Goal: Find specific page/section: Find specific page/section

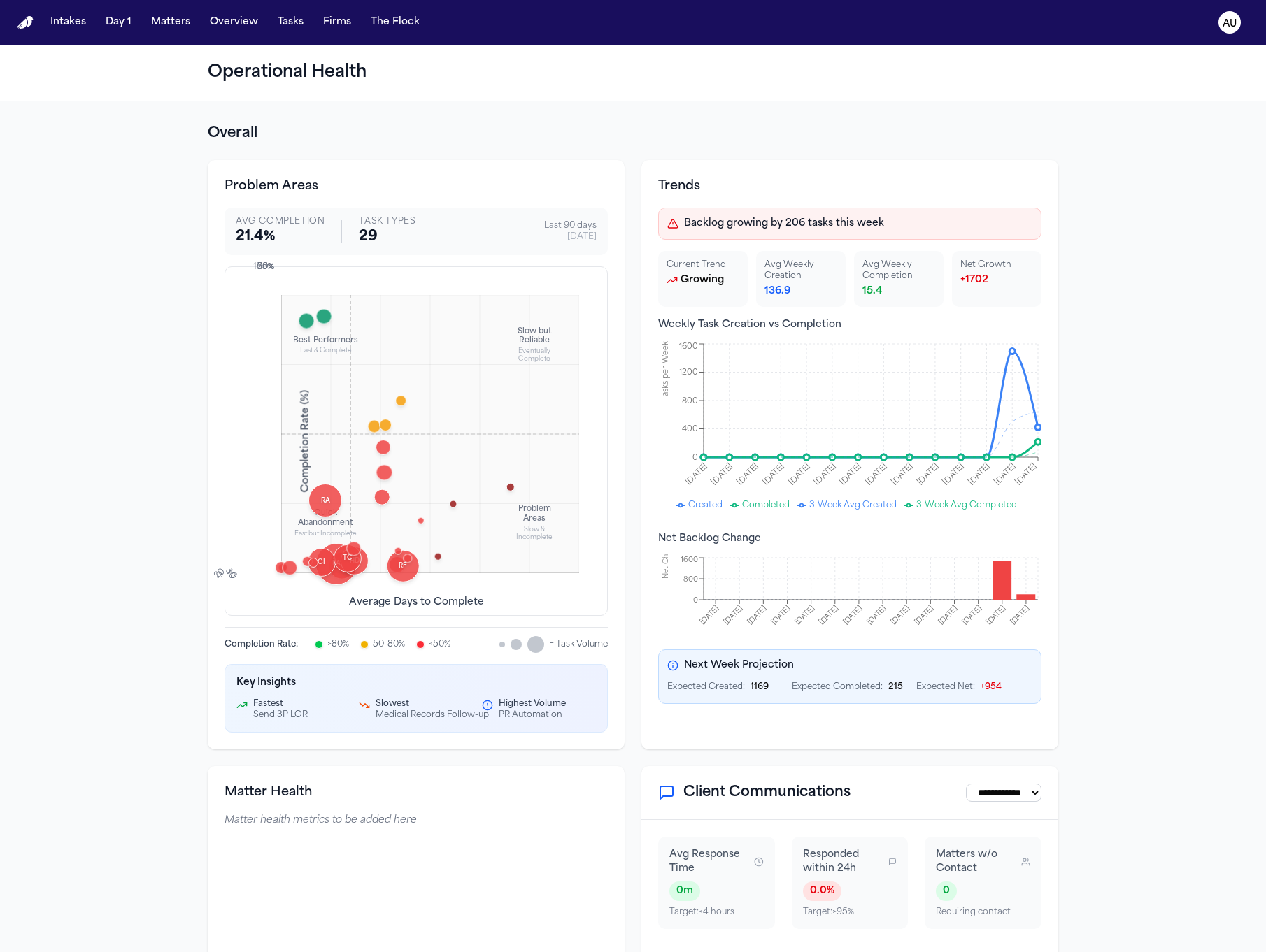
select select "**"
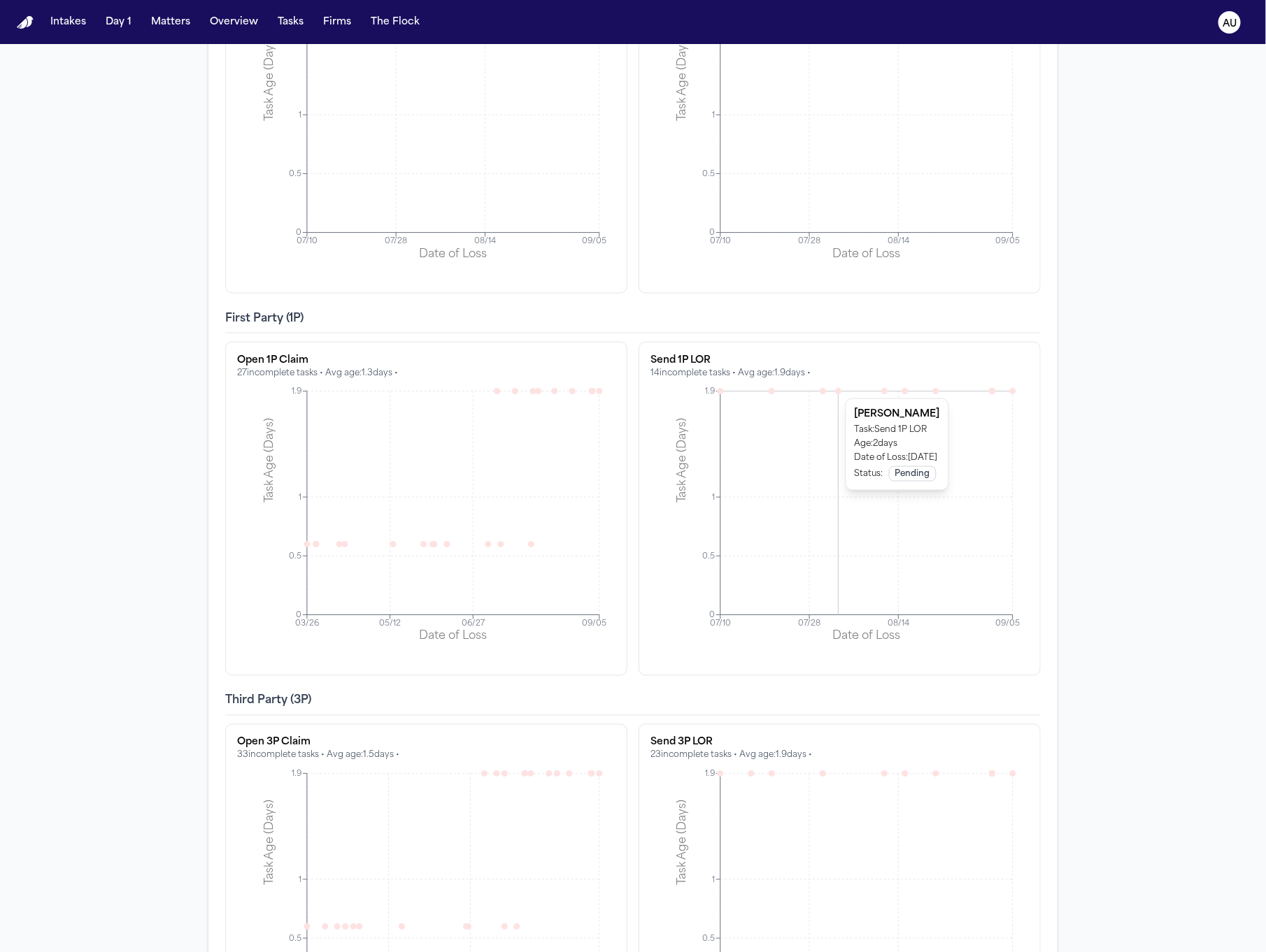
click at [835, 395] on icon at bounding box center [838, 391] width 6 height 6
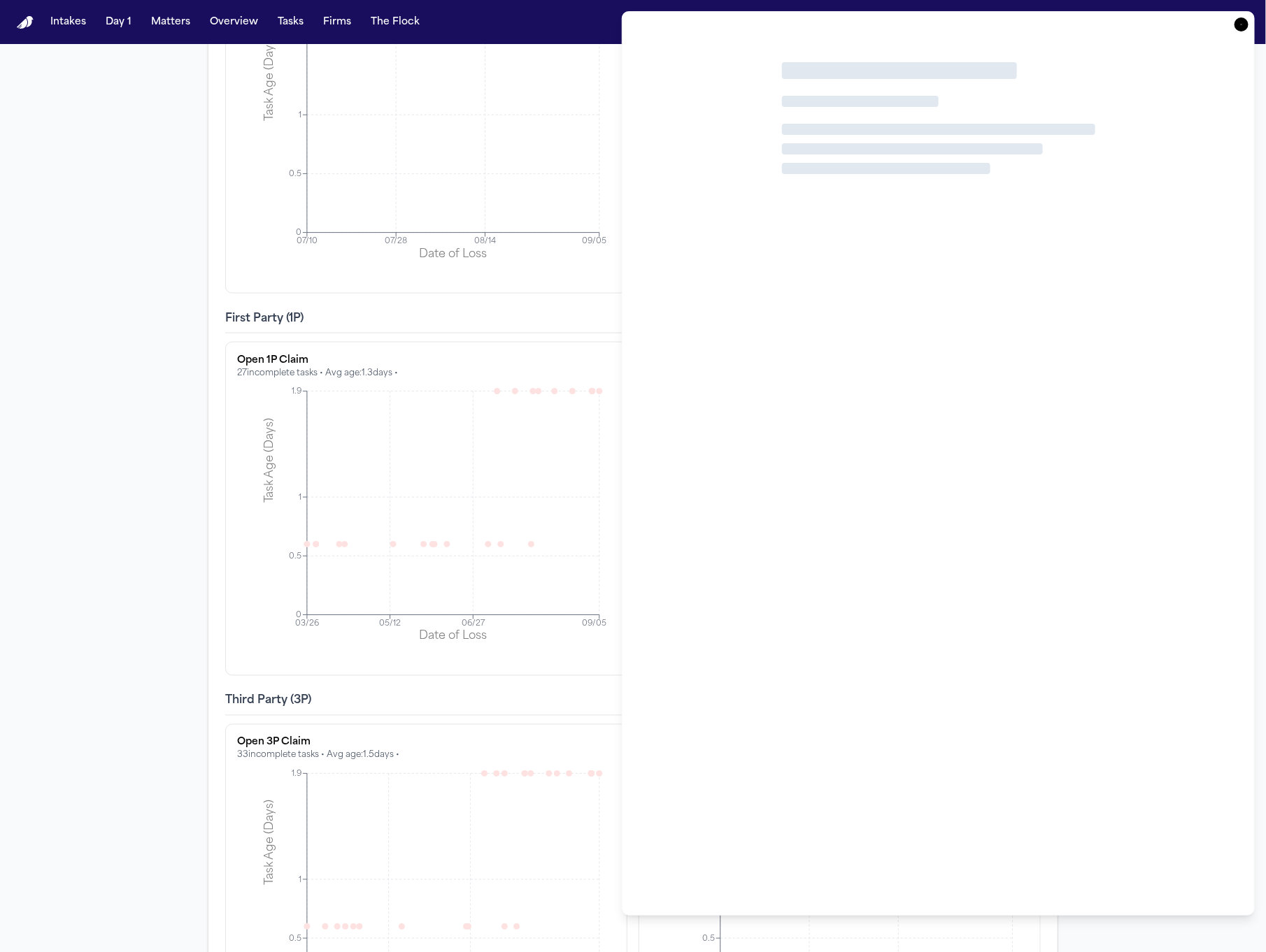
click at [1238, 28] on icon "button" at bounding box center [1241, 24] width 14 height 14
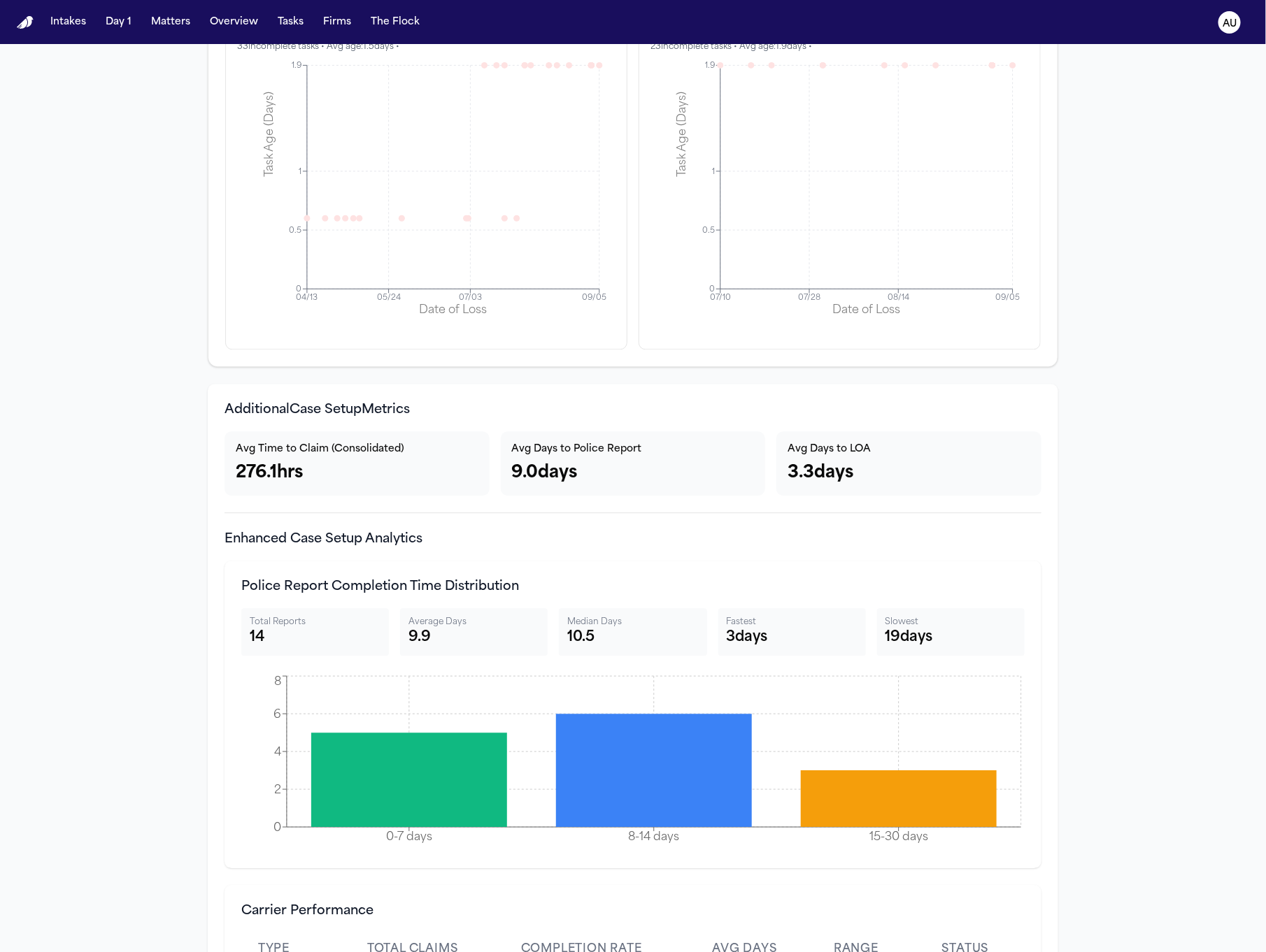
scroll to position [4467, 0]
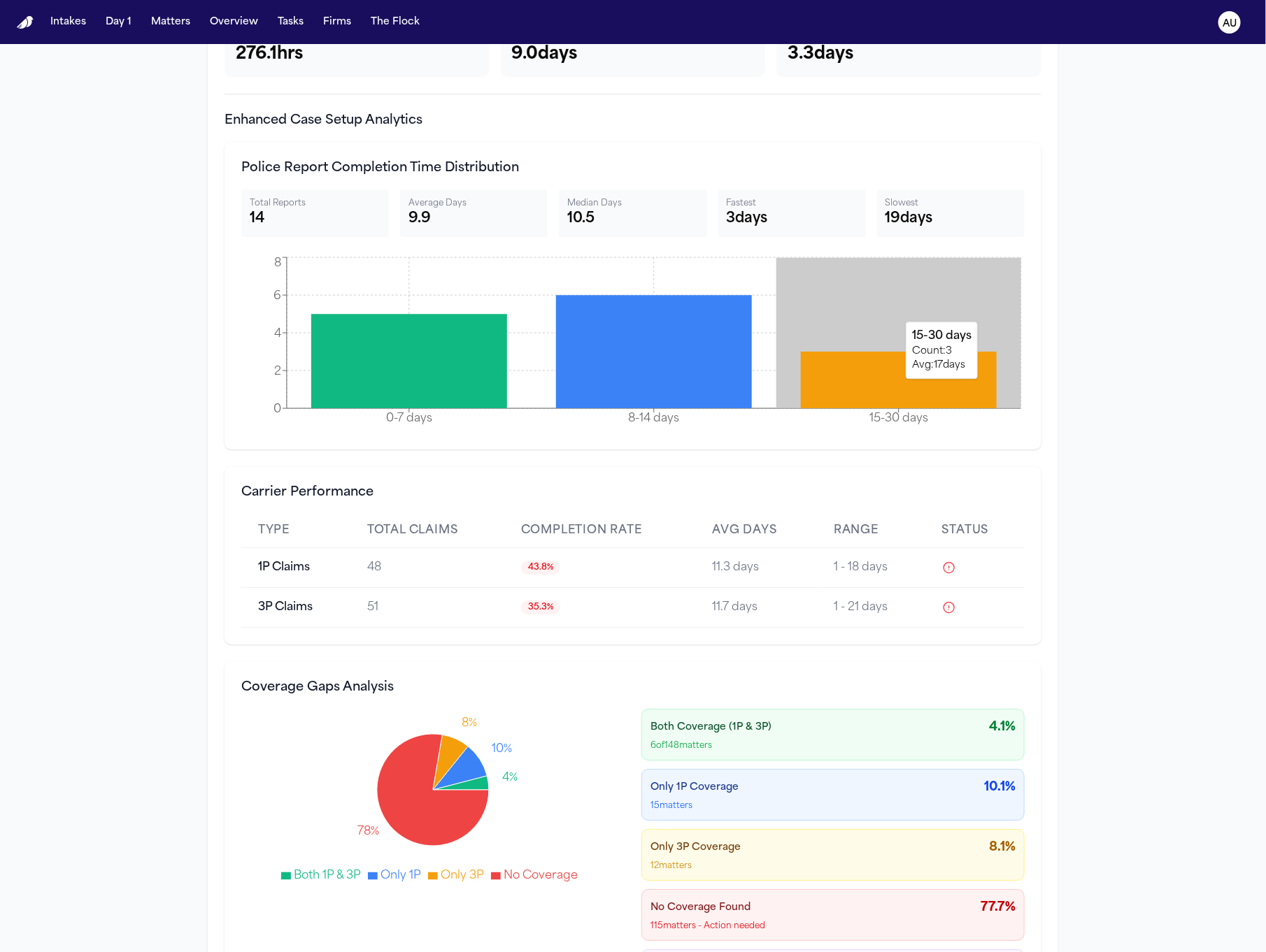
click at [828, 395] on icon at bounding box center [899, 380] width 196 height 57
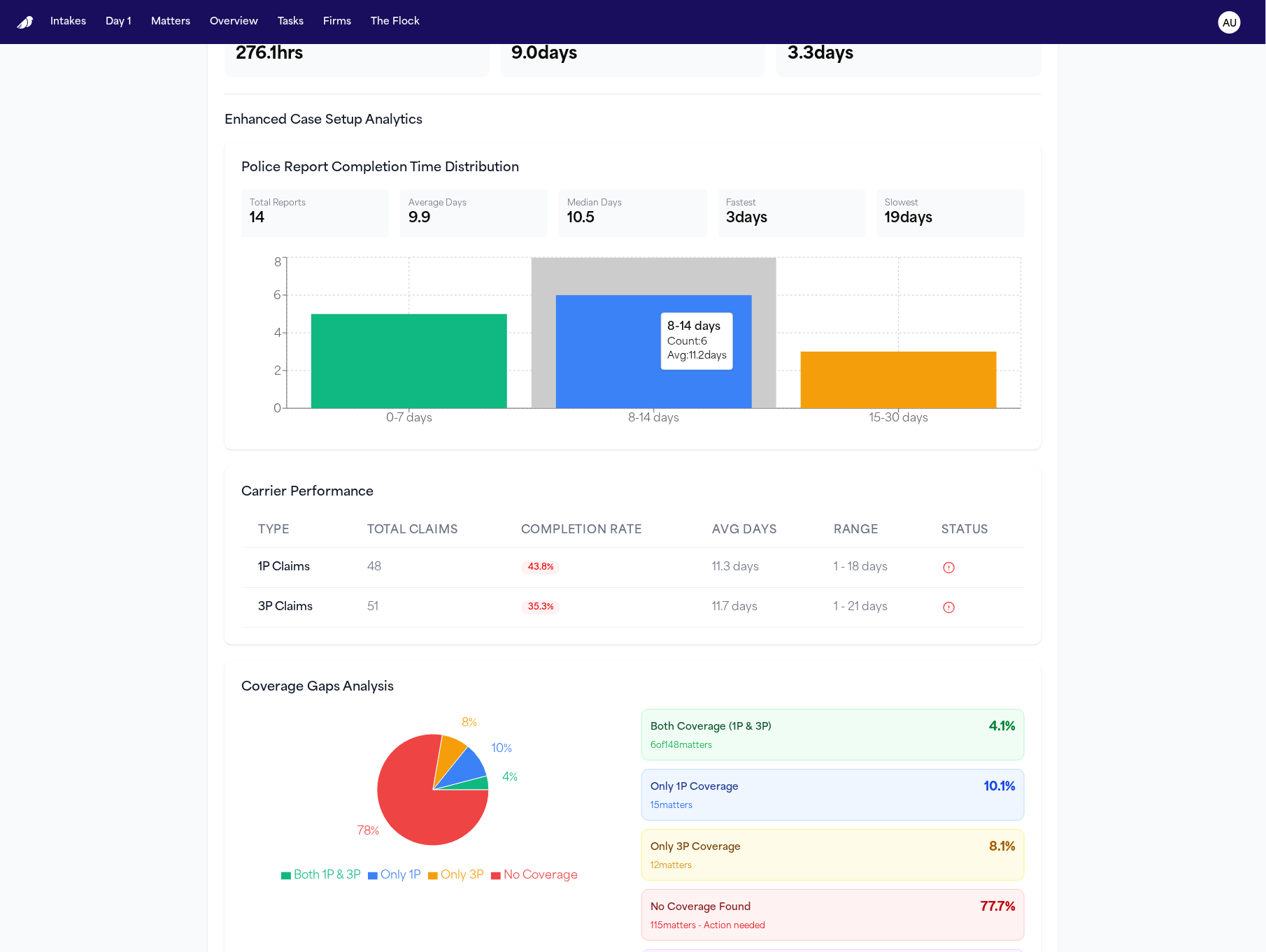
click at [687, 385] on icon at bounding box center [654, 352] width 196 height 113
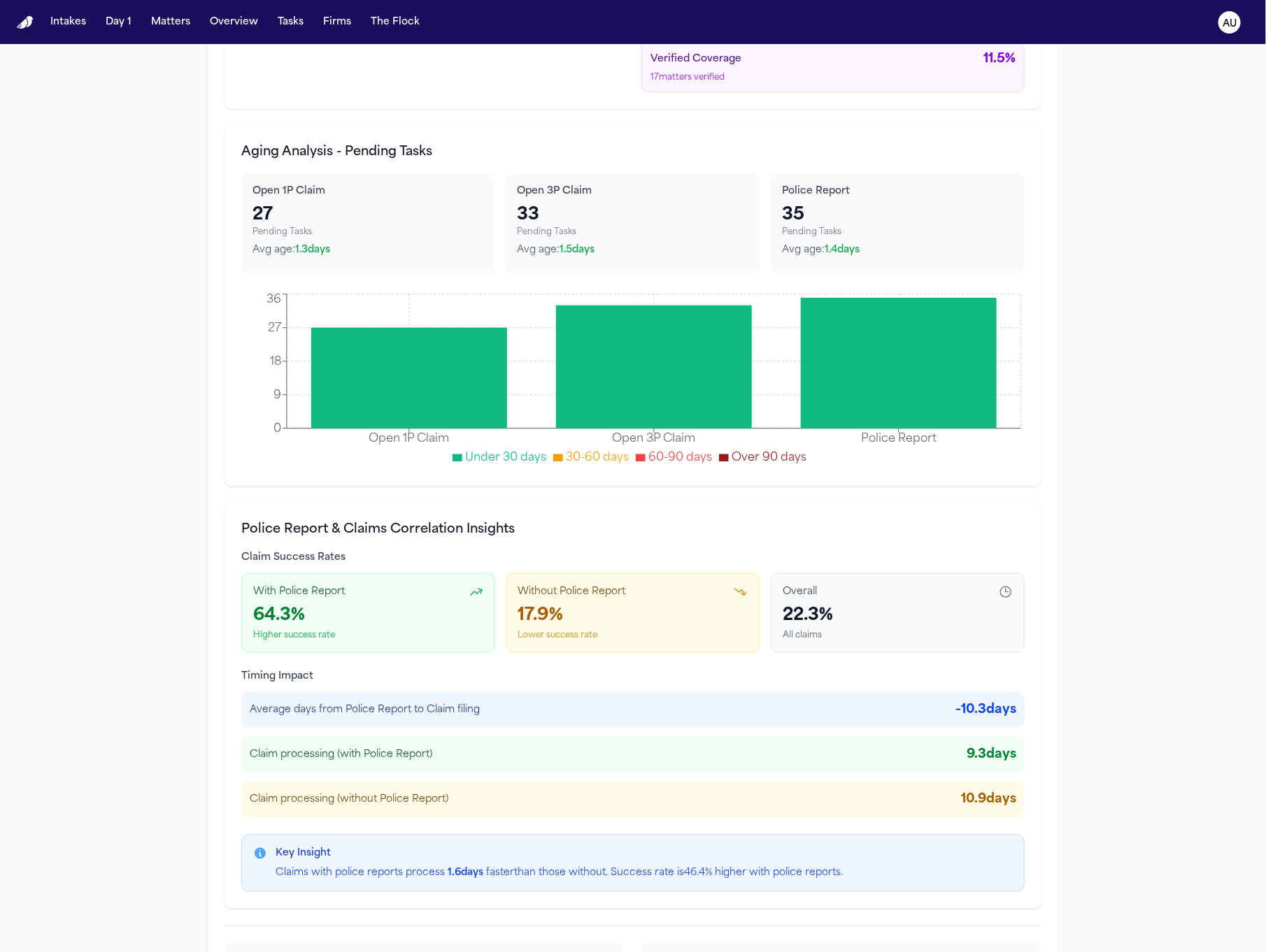
scroll to position [5447, 0]
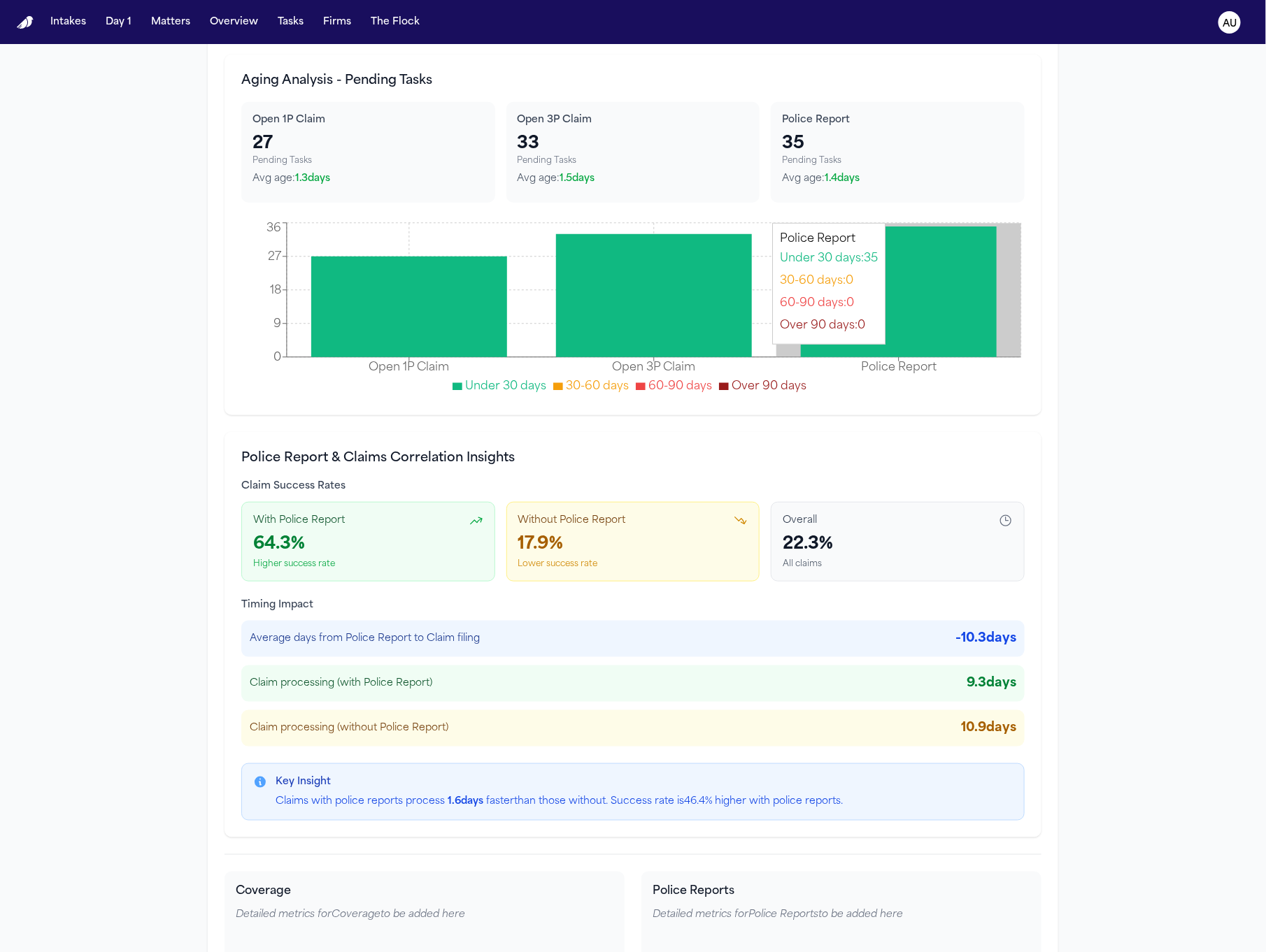
click at [894, 313] on icon at bounding box center [899, 292] width 196 height 130
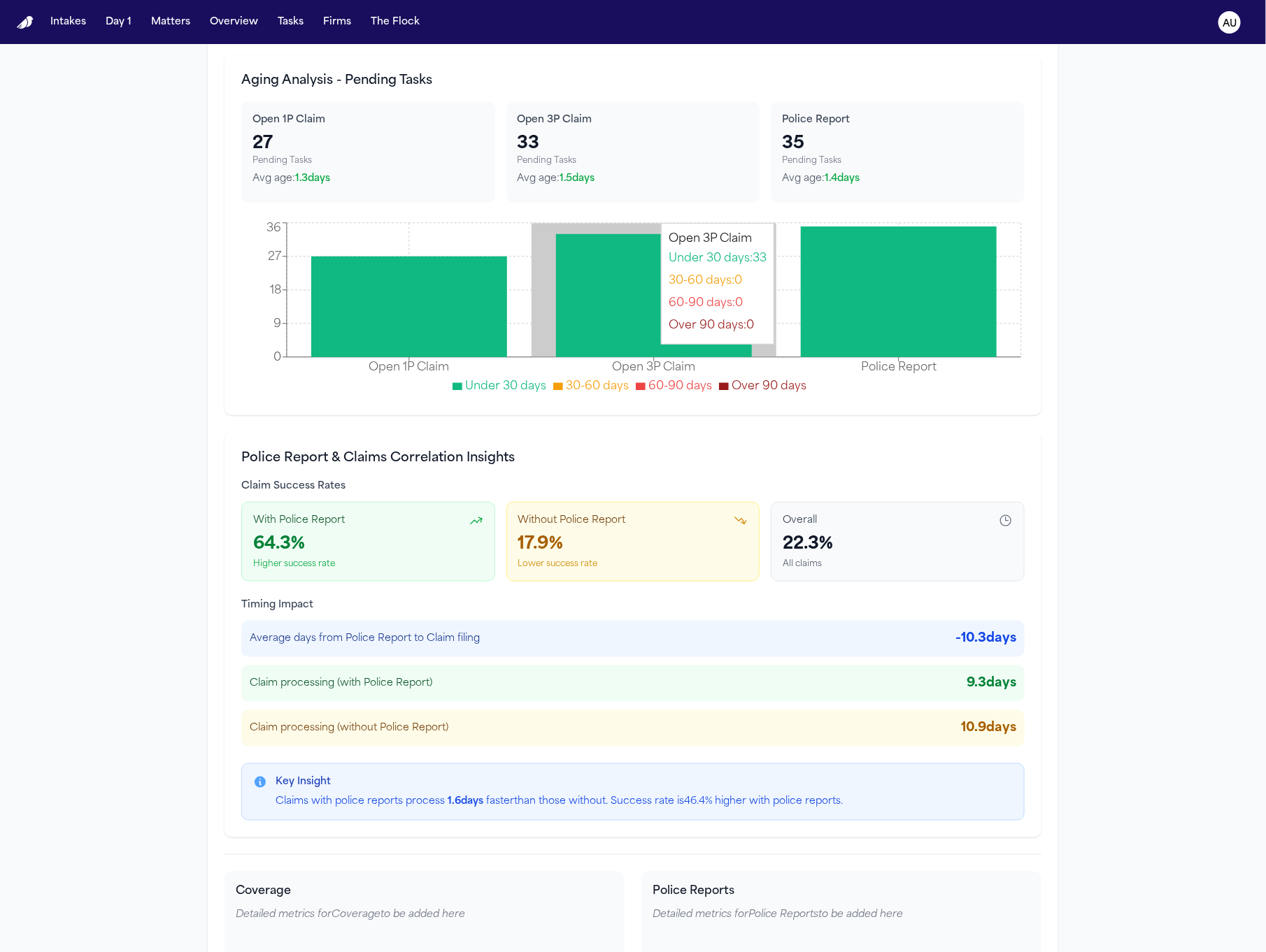
drag, startPoint x: 716, startPoint y: 327, endPoint x: 719, endPoint y: 339, distance: 12.4
click at [716, 327] on icon at bounding box center [654, 296] width 196 height 123
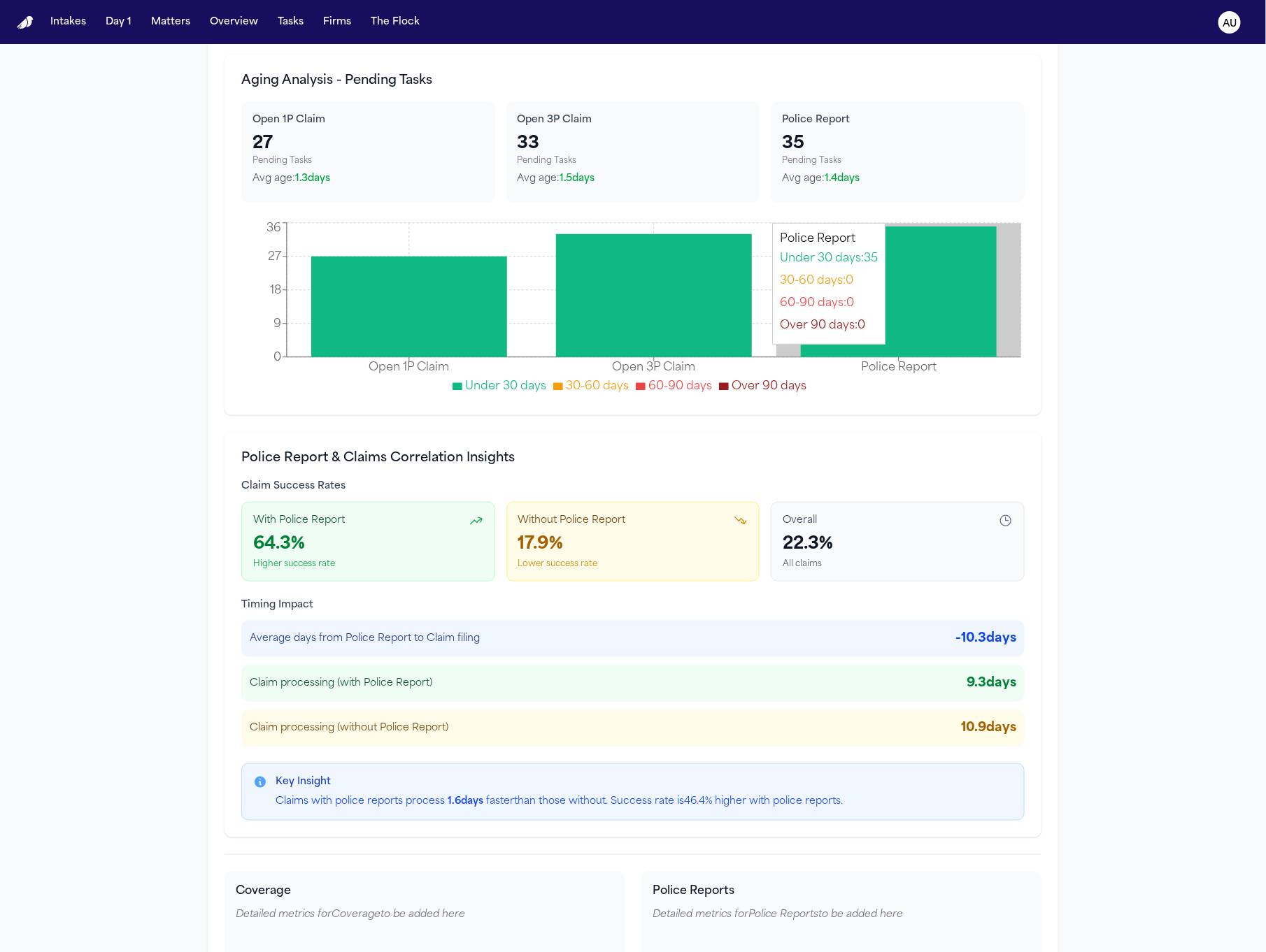
drag, startPoint x: 853, startPoint y: 341, endPoint x: 851, endPoint y: 358, distance: 17.1
click at [853, 341] on icon at bounding box center [899, 292] width 196 height 130
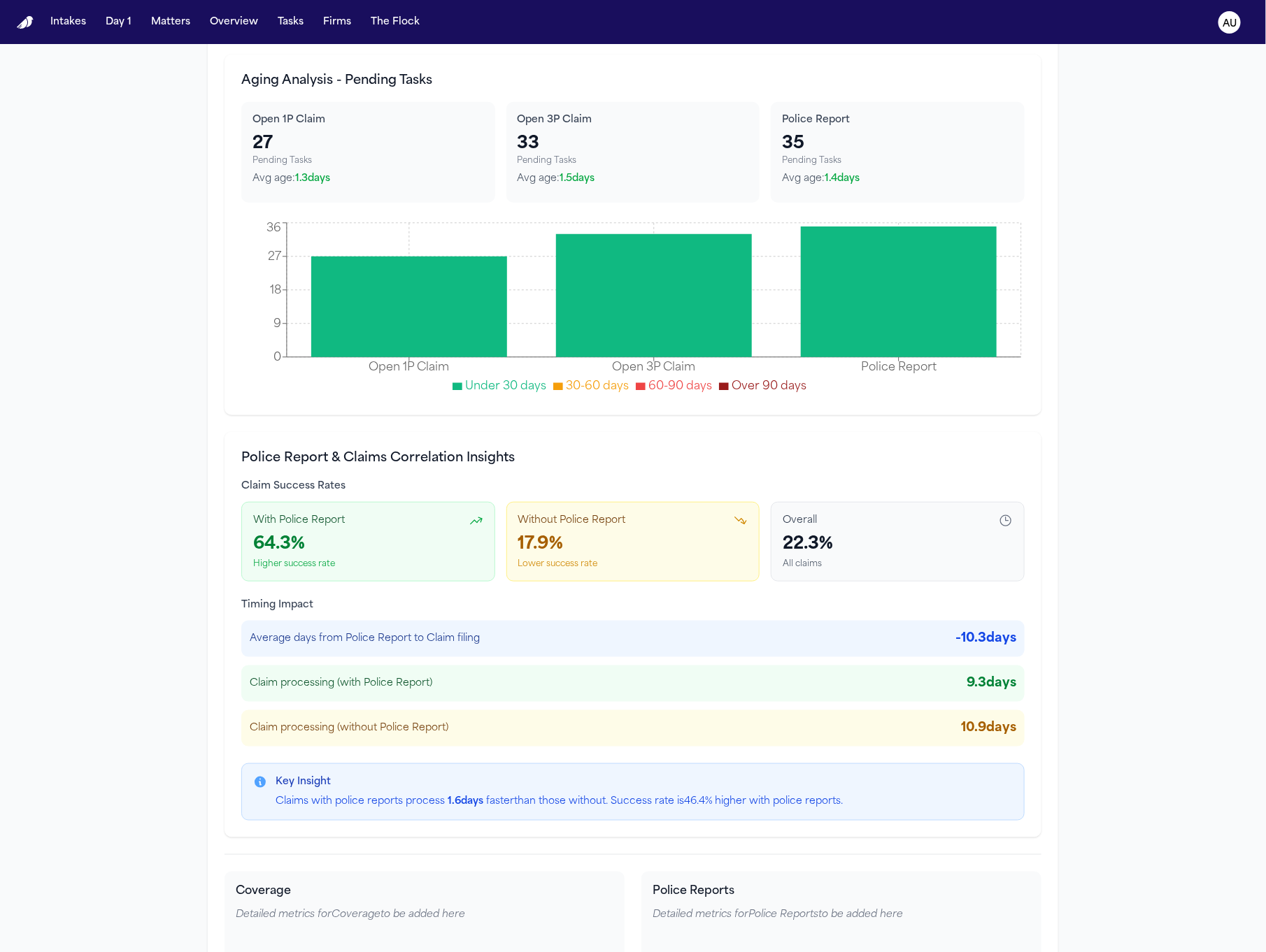
click at [820, 546] on div "22.3 %" at bounding box center [897, 544] width 230 height 23
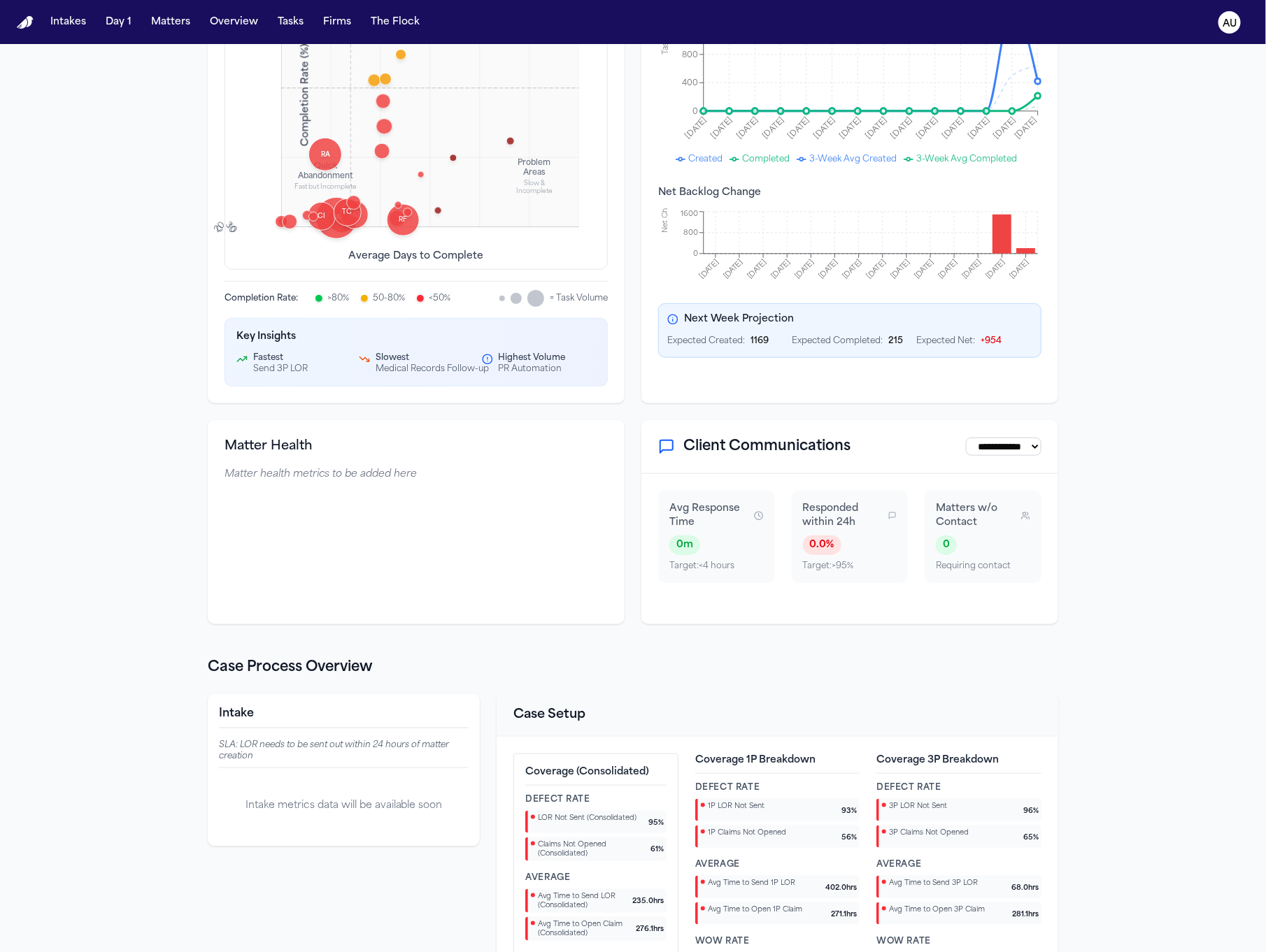
scroll to position [0, 0]
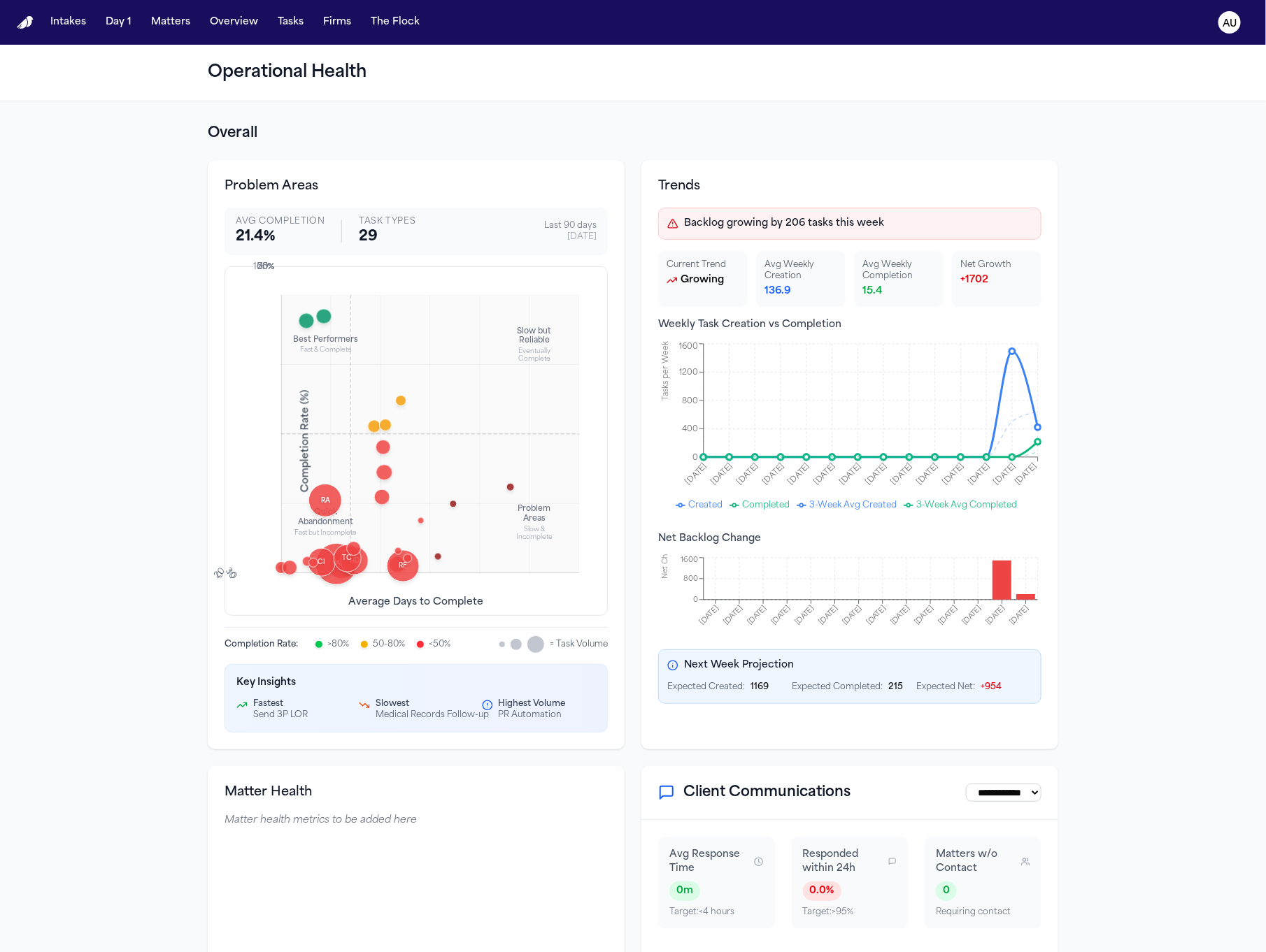
click at [322, 502] on span "RA" at bounding box center [326, 502] width 15 height 10
click at [368, 421] on div at bounding box center [374, 427] width 13 height 13
click at [379, 421] on div at bounding box center [386, 425] width 13 height 13
click at [395, 400] on div at bounding box center [400, 400] width 11 height 11
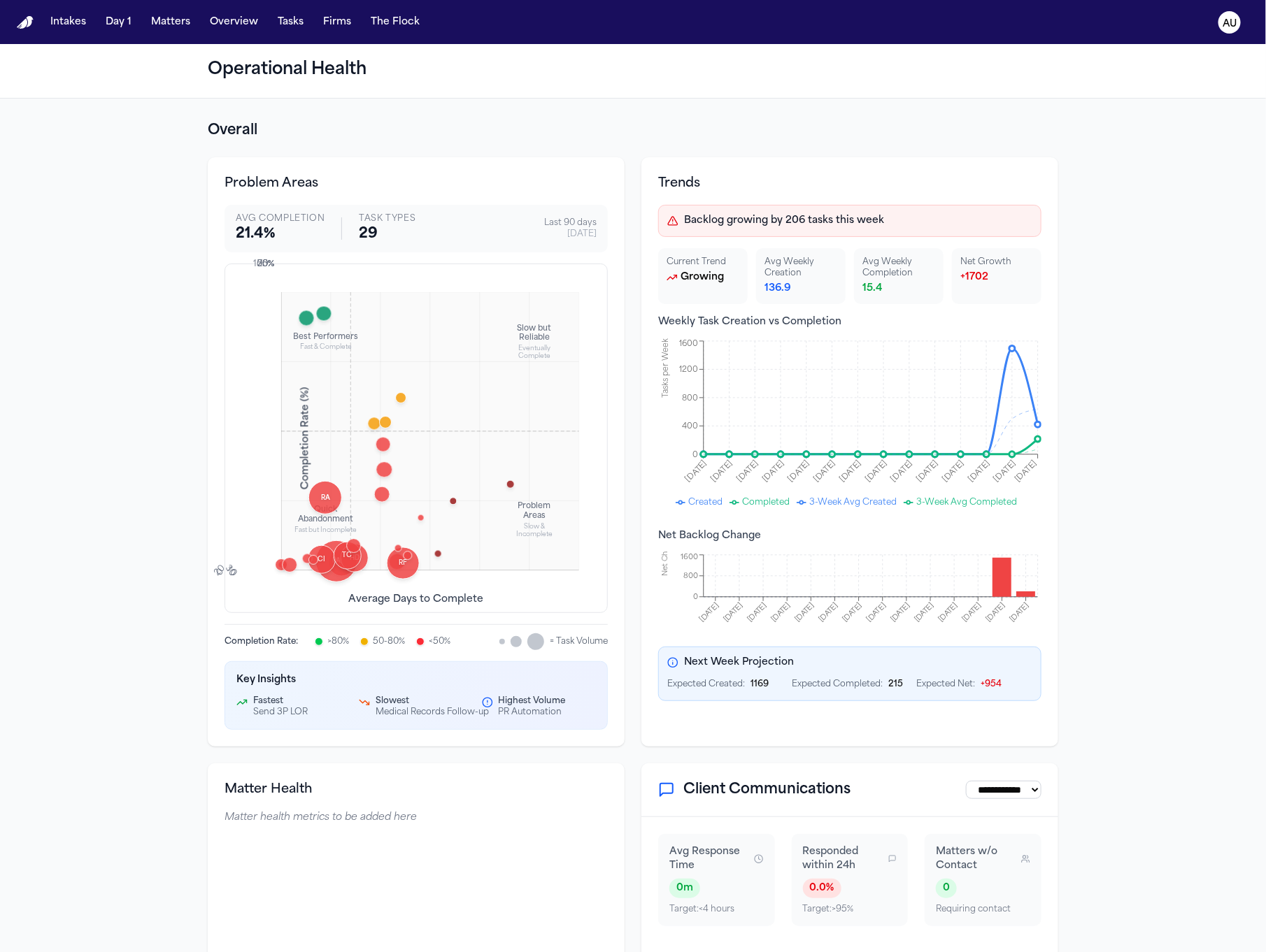
scroll to position [4, 0]
click at [511, 638] on div at bounding box center [516, 640] width 11 height 11
drag, startPoint x: 507, startPoint y: 643, endPoint x: 461, endPoint y: 609, distance: 57.2
click at [511, 643] on div at bounding box center [516, 640] width 11 height 11
click at [376, 469] on div at bounding box center [384, 468] width 16 height 16
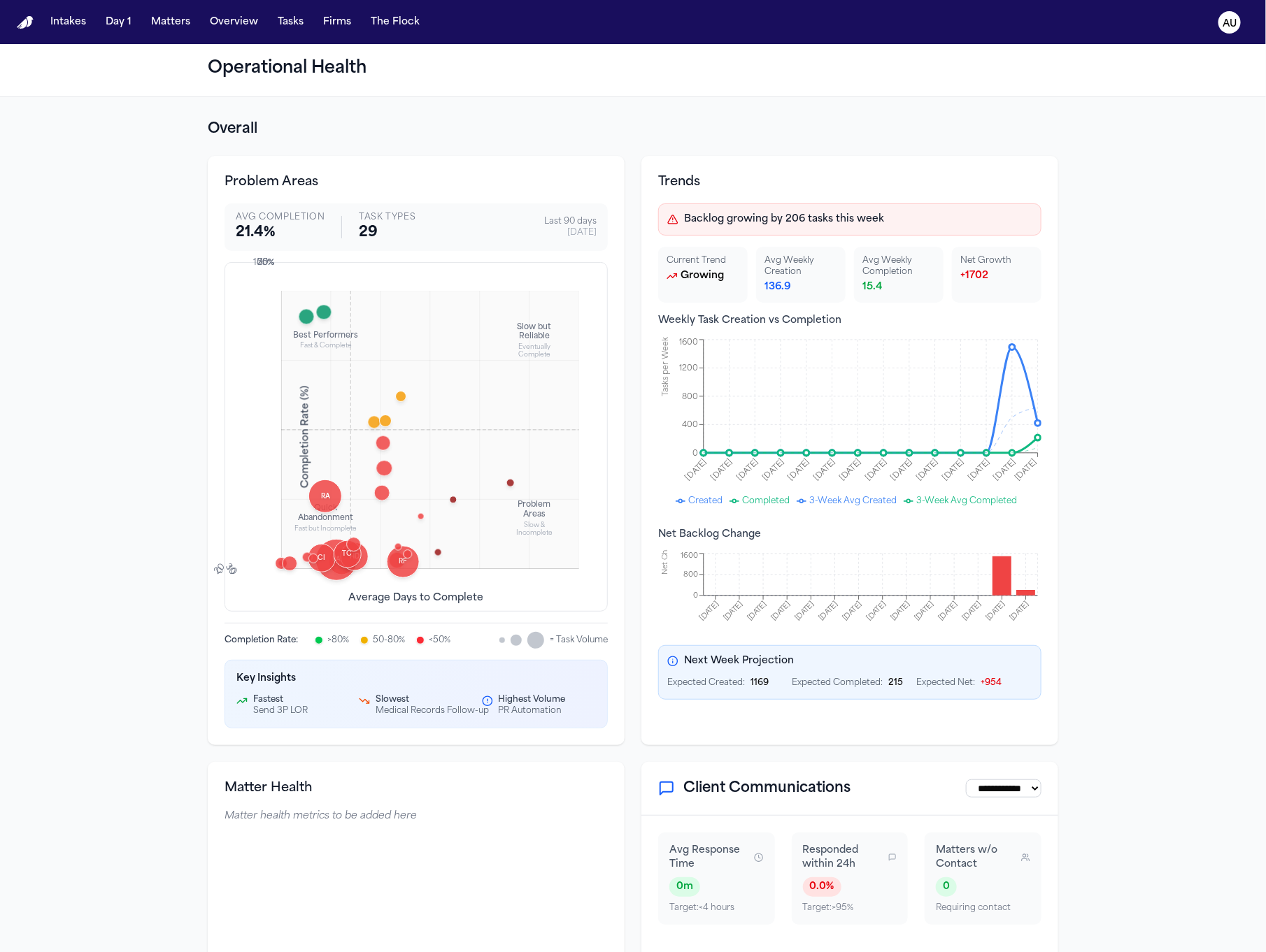
click at [379, 417] on div at bounding box center [386, 421] width 13 height 13
click at [395, 395] on div at bounding box center [400, 396] width 11 height 11
click at [629, 160] on div "Problem Areas Avg Completion 21.4 % Task Types 29 Last 90 days [DATE] Best Perf…" at bounding box center [632, 450] width 850 height 589
